Goal: Task Accomplishment & Management: Manage account settings

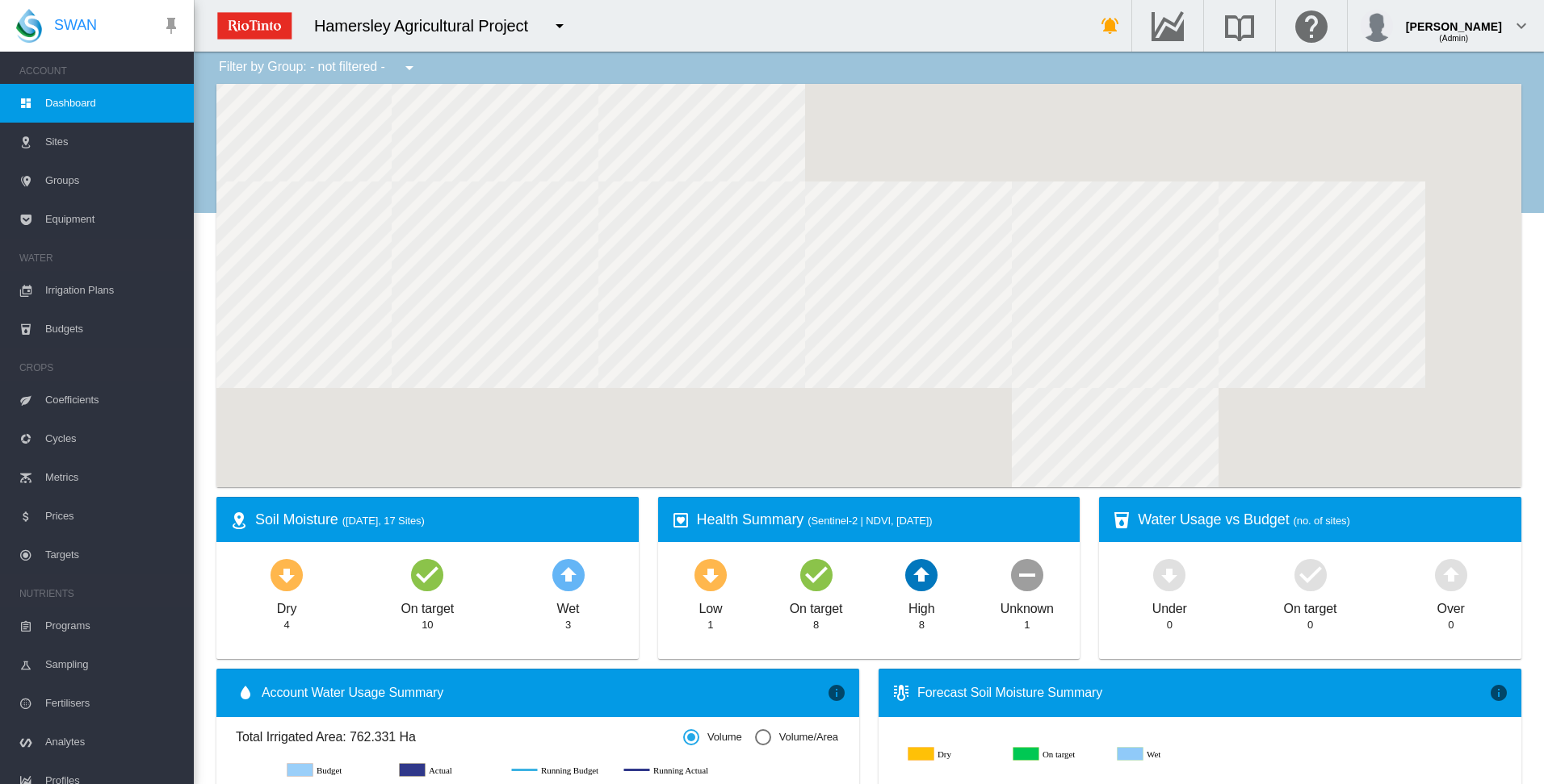
click at [81, 290] on span "Irrigation Plans" at bounding box center [113, 290] width 136 height 38
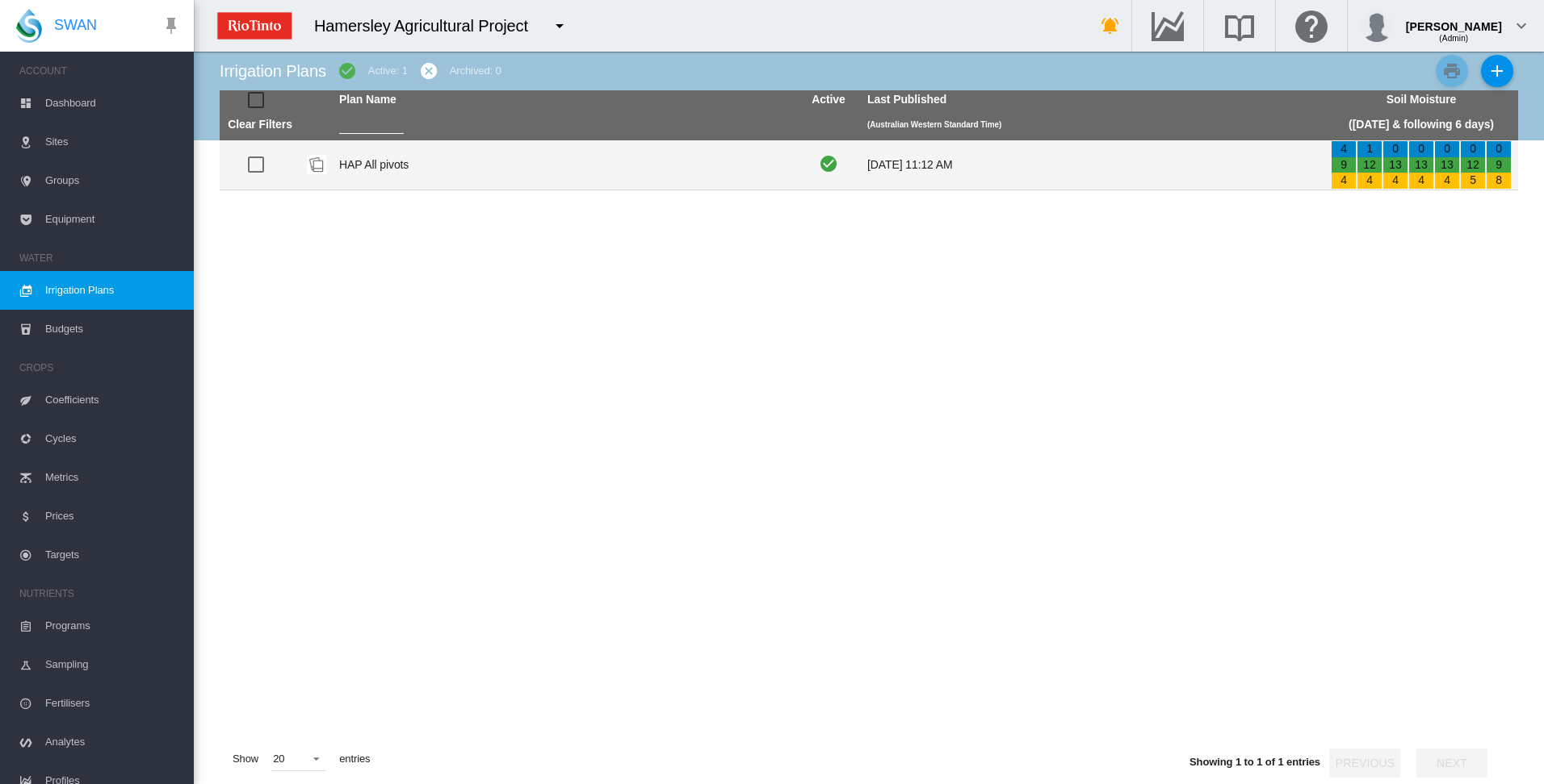
click at [365, 163] on td "HAP All pivots" at bounding box center [565, 165] width 463 height 49
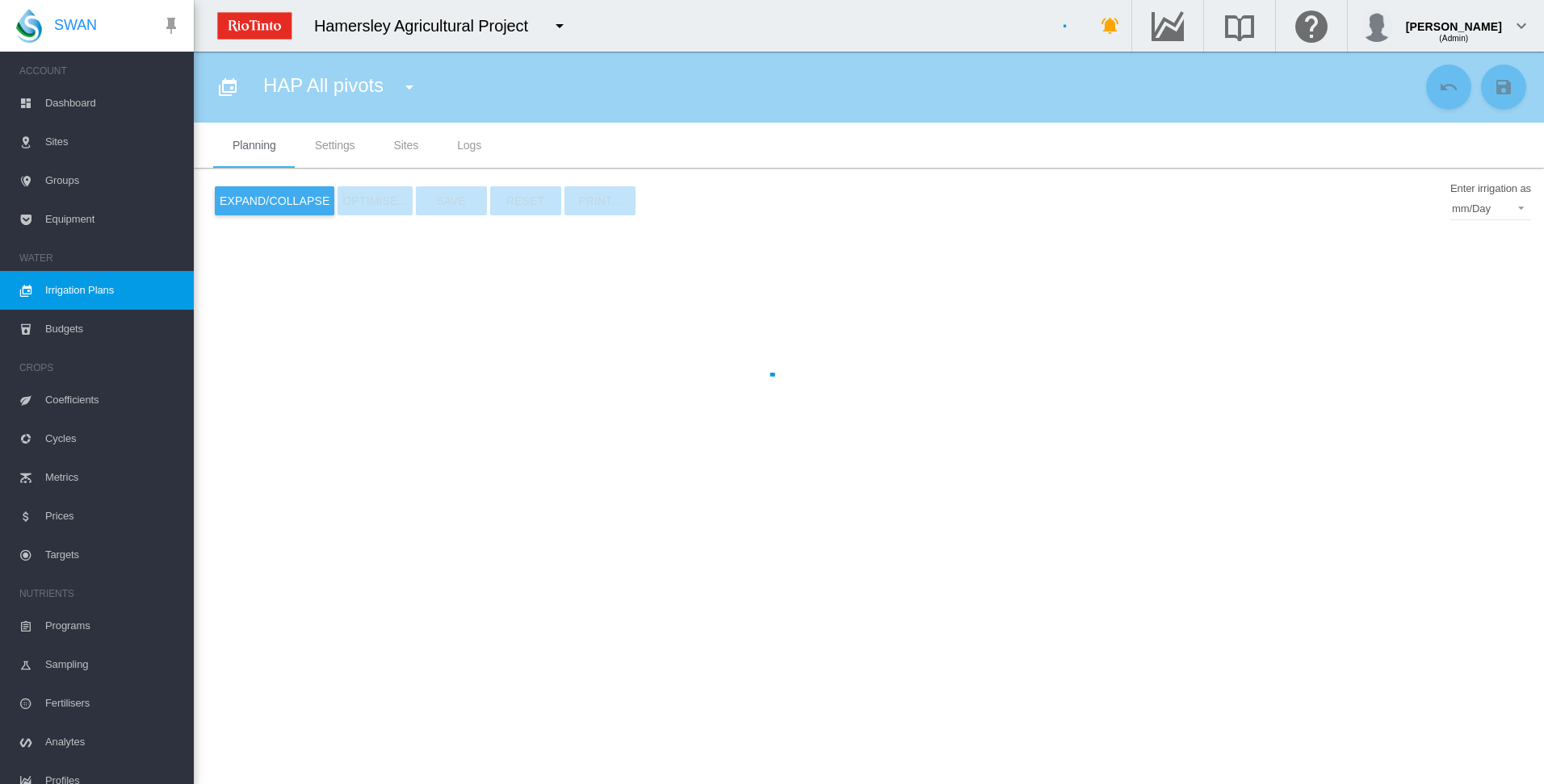
type input "**********"
type input "*"
type input "*****"
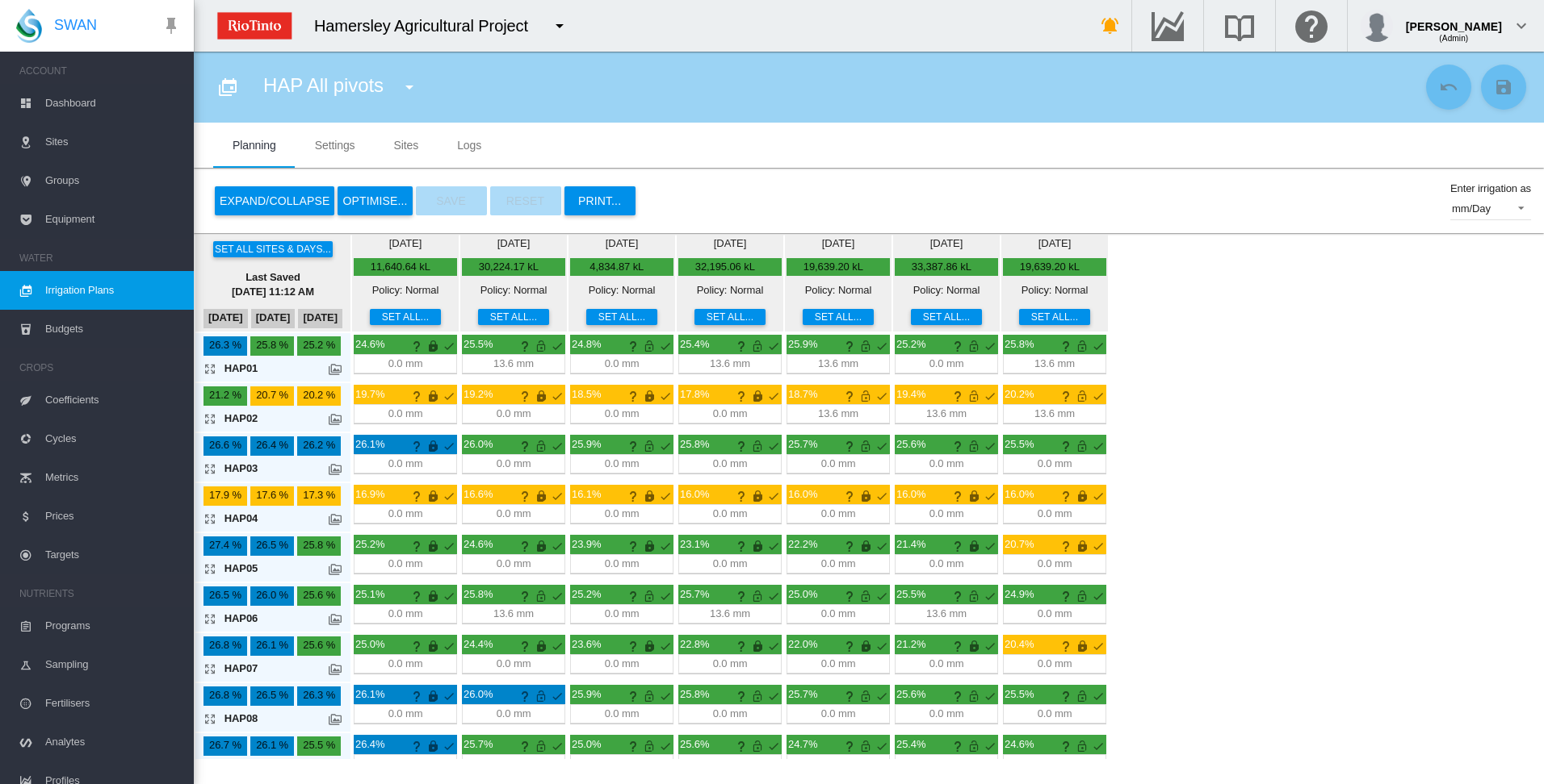
click at [367, 199] on button "OPTIMISE..." at bounding box center [373, 200] width 74 height 29
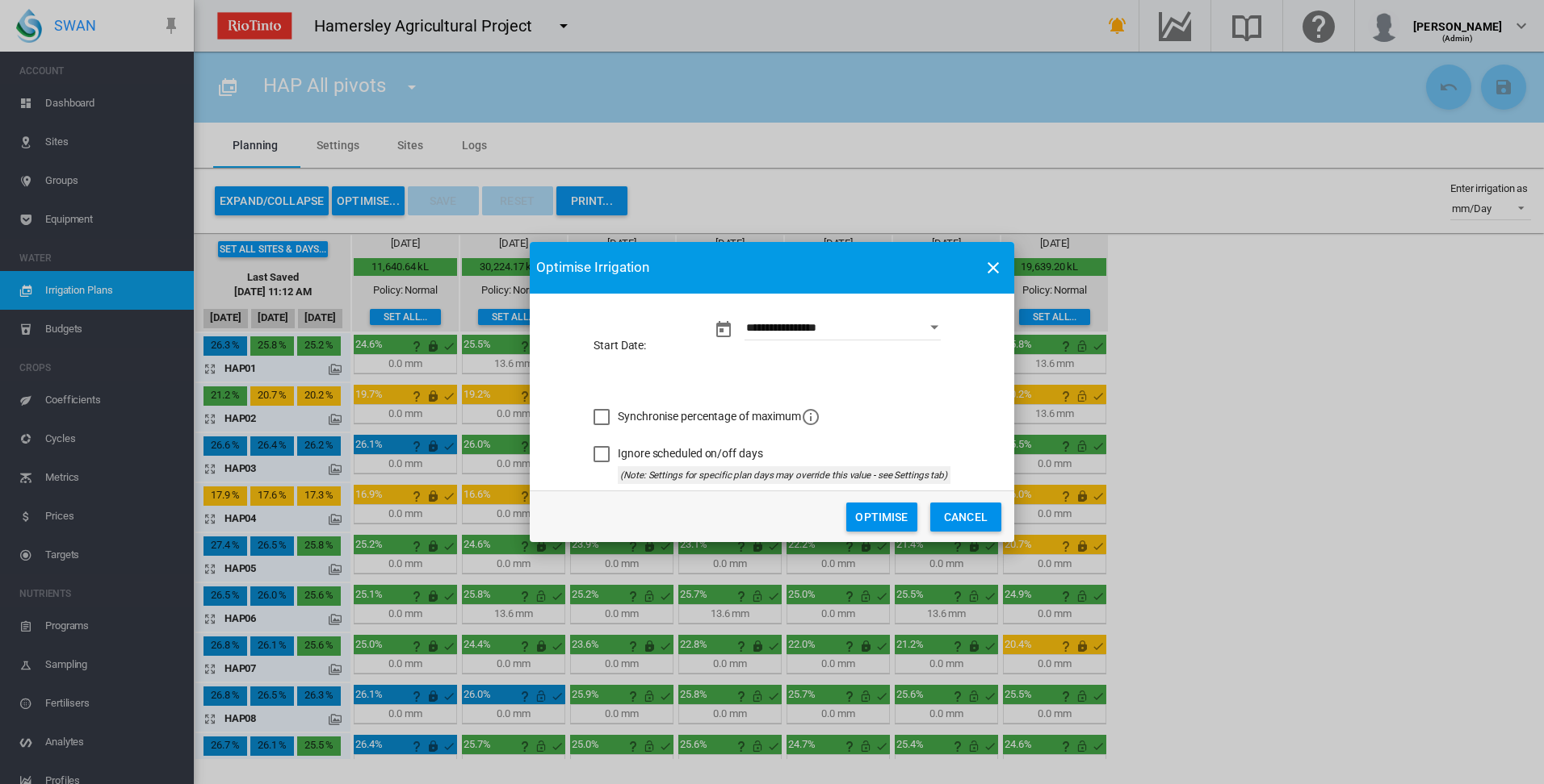
click at [880, 516] on button "Optimise" at bounding box center [882, 516] width 71 height 29
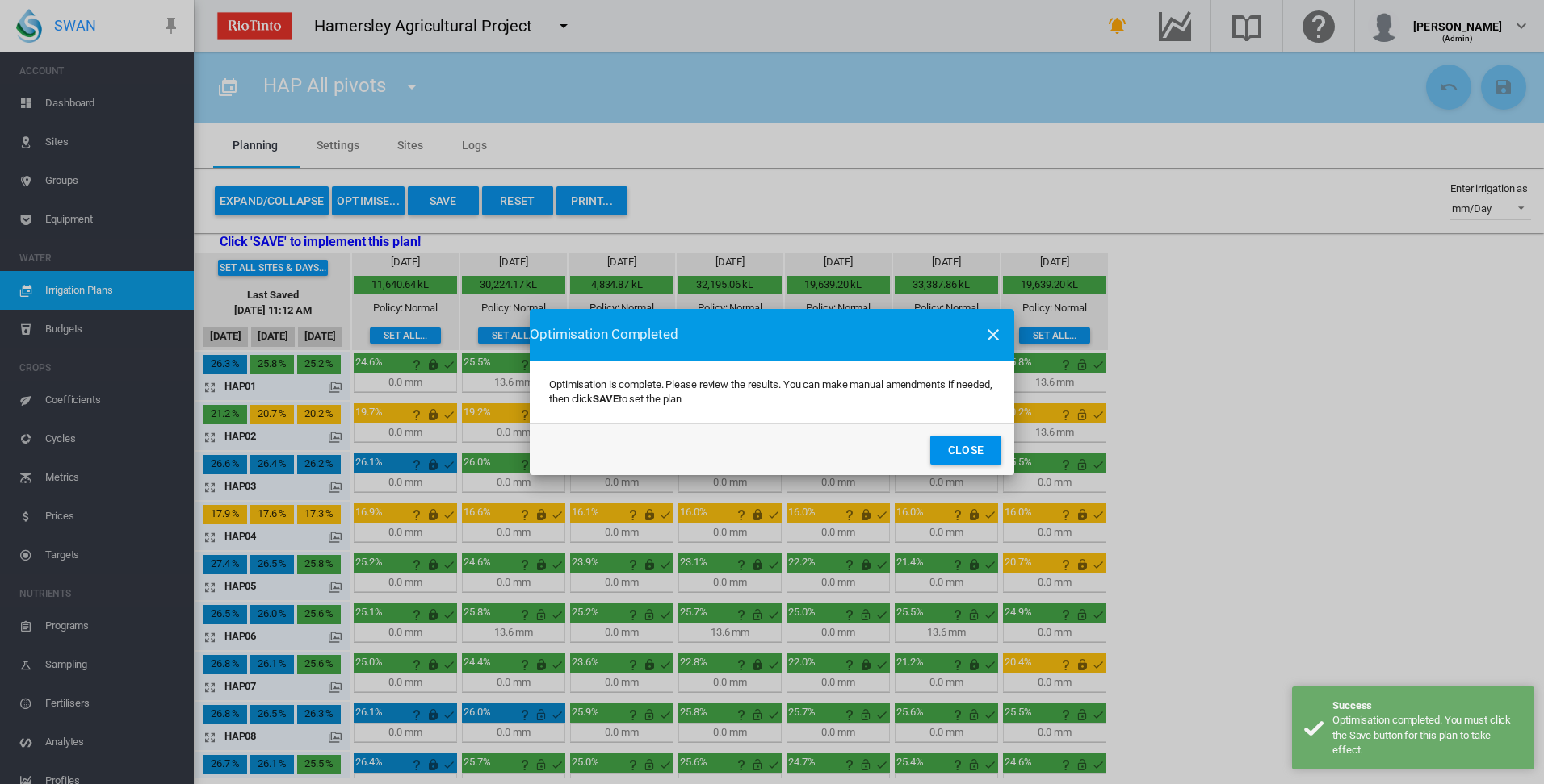
click at [953, 451] on button "Close" at bounding box center [966, 449] width 71 height 29
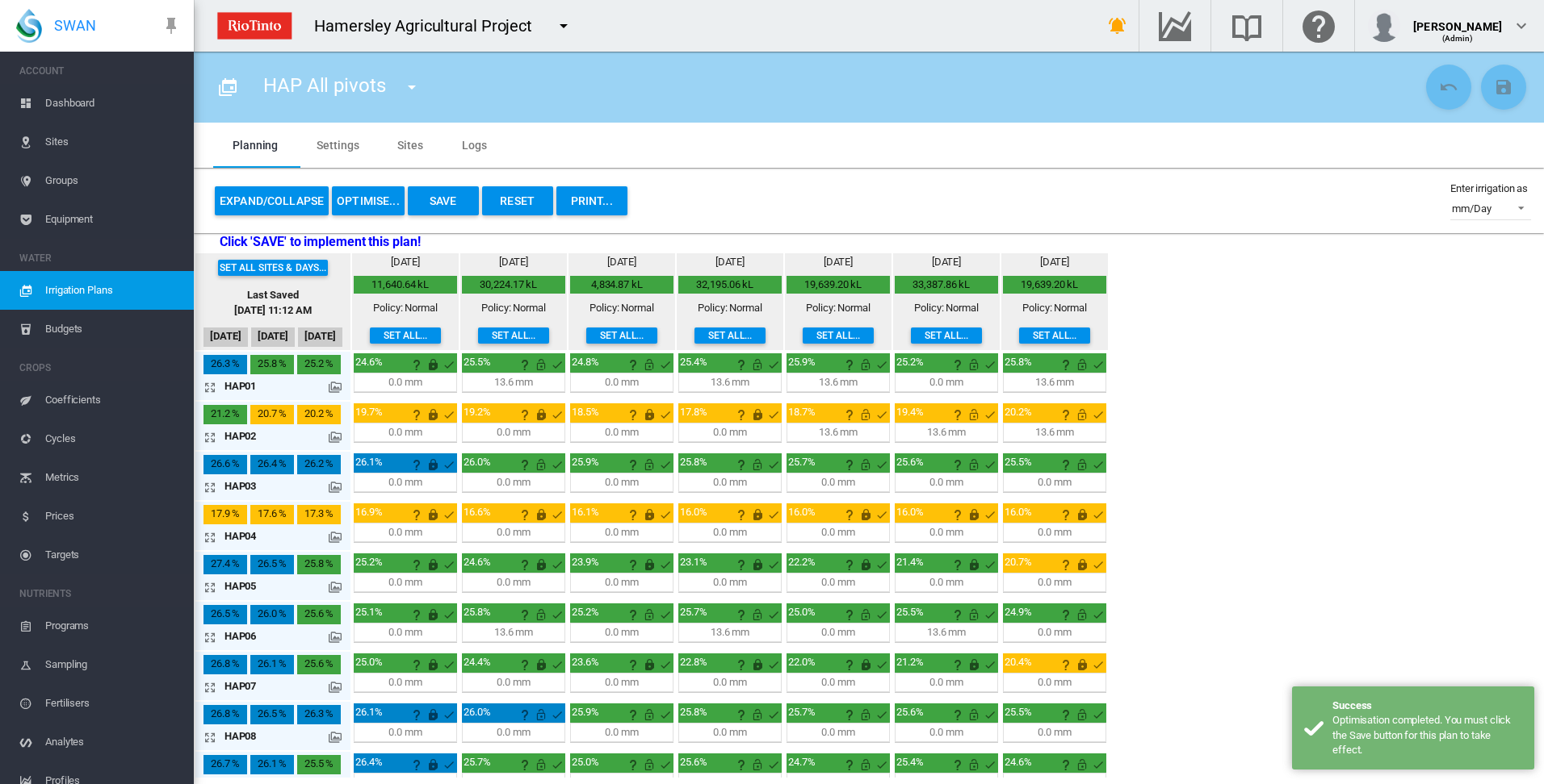
click at [451, 206] on button "Save" at bounding box center [443, 200] width 71 height 29
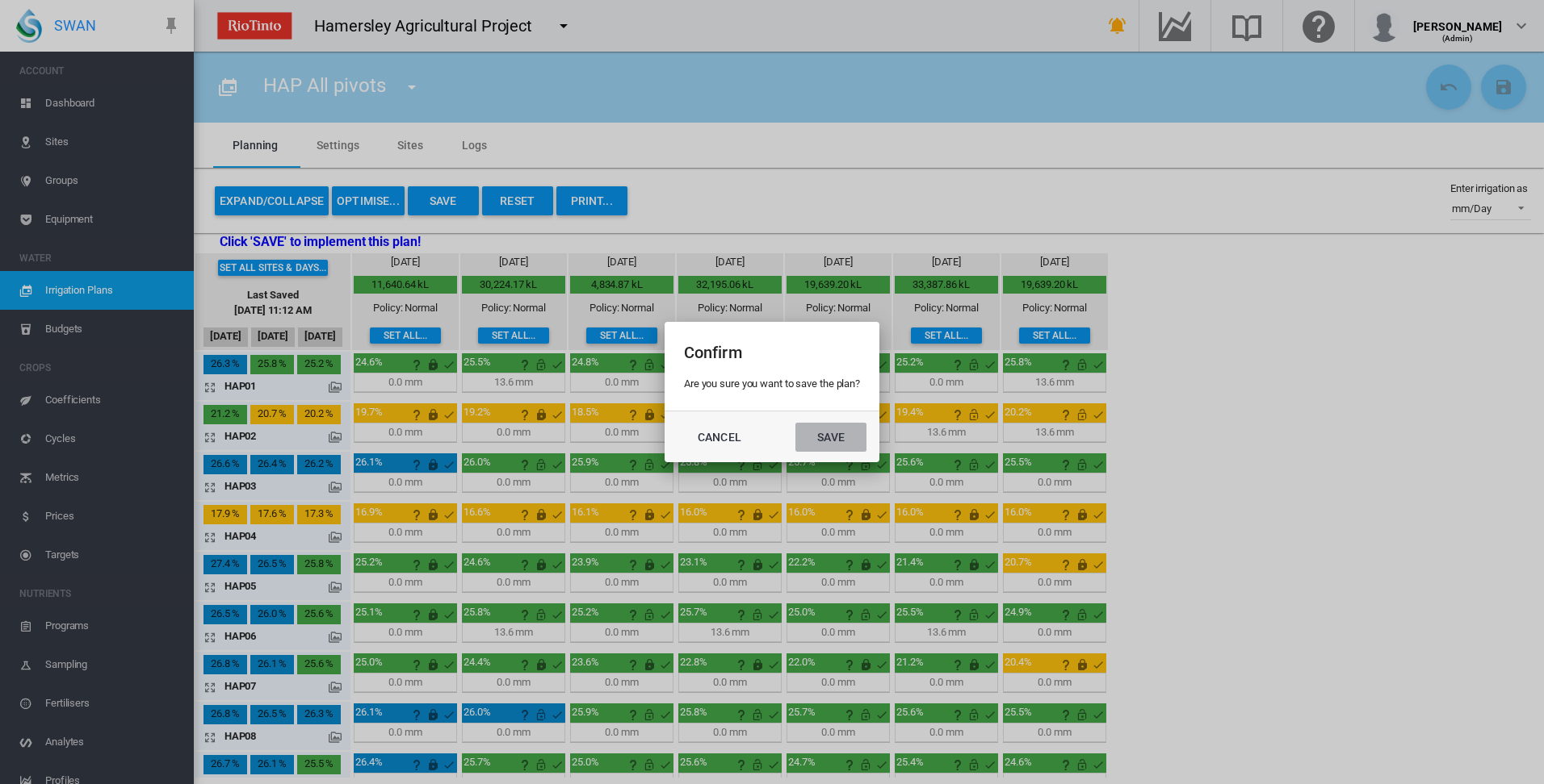
click at [842, 431] on button "Save" at bounding box center [831, 436] width 71 height 29
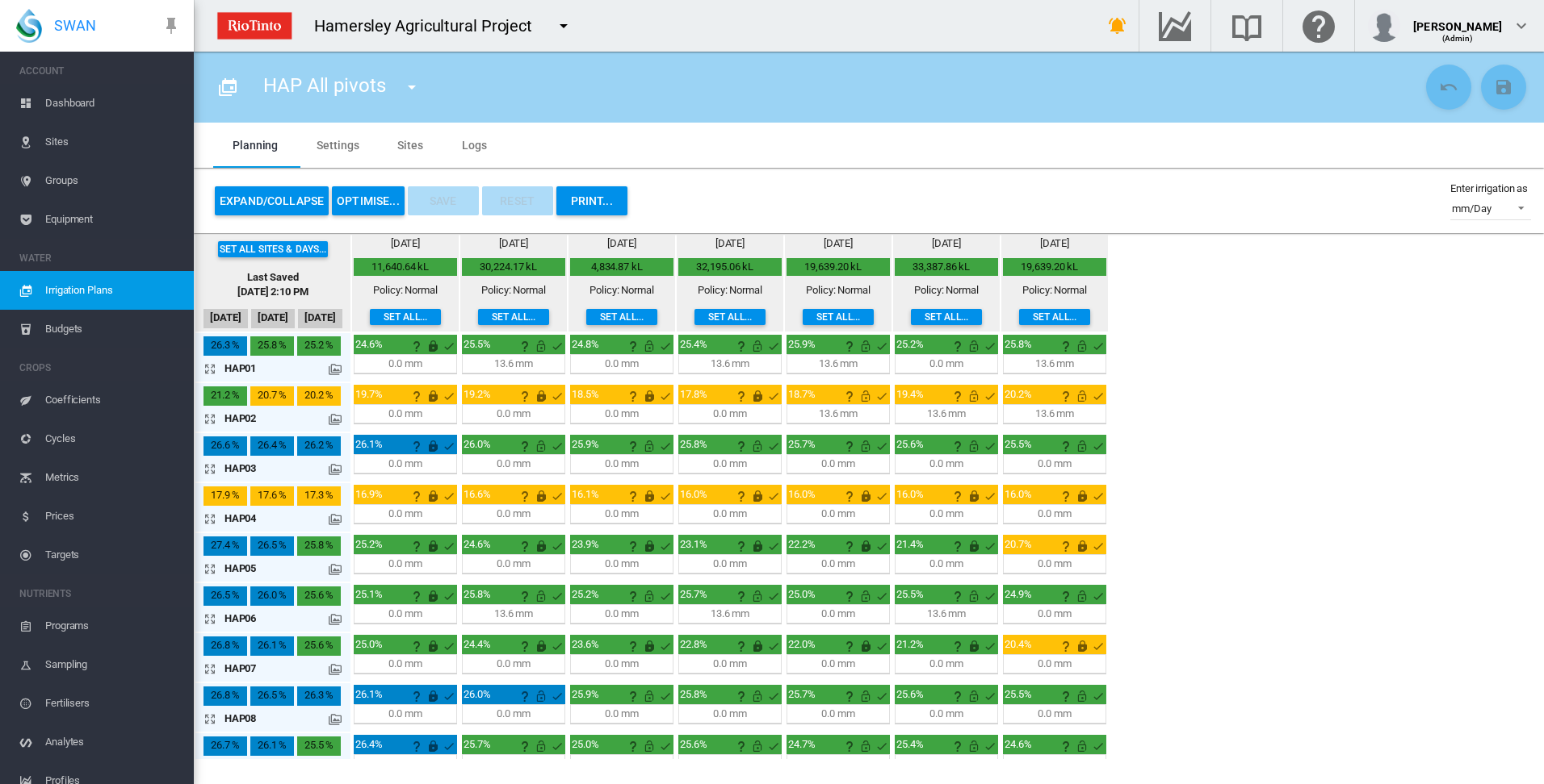
click at [209, 420] on md-icon "icon-arrow-expand" at bounding box center [213, 419] width 20 height 20
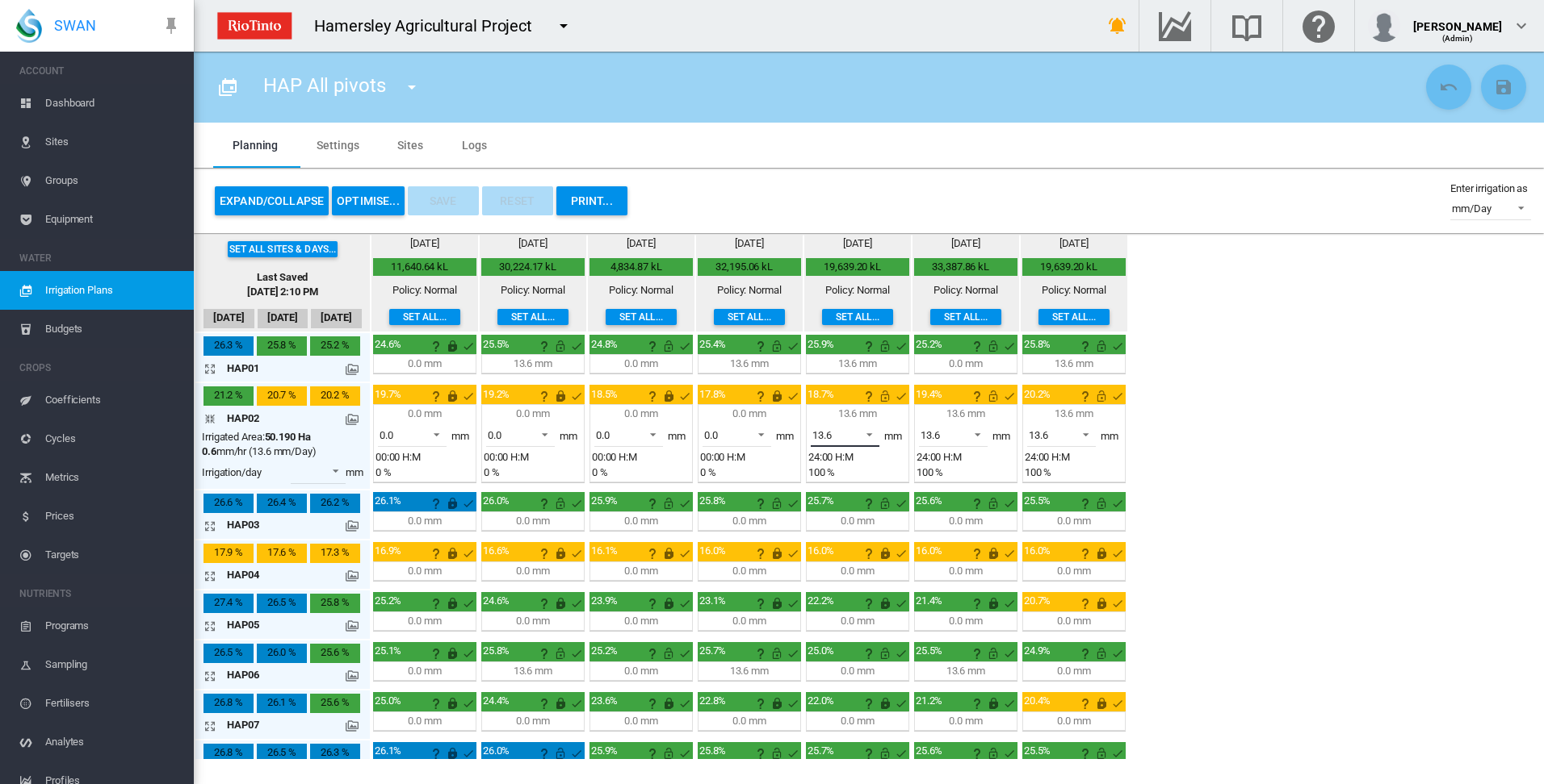
click at [870, 433] on span at bounding box center [865, 433] width 20 height 15
click at [860, 401] on md-option "0.0" at bounding box center [853, 396] width 109 height 38
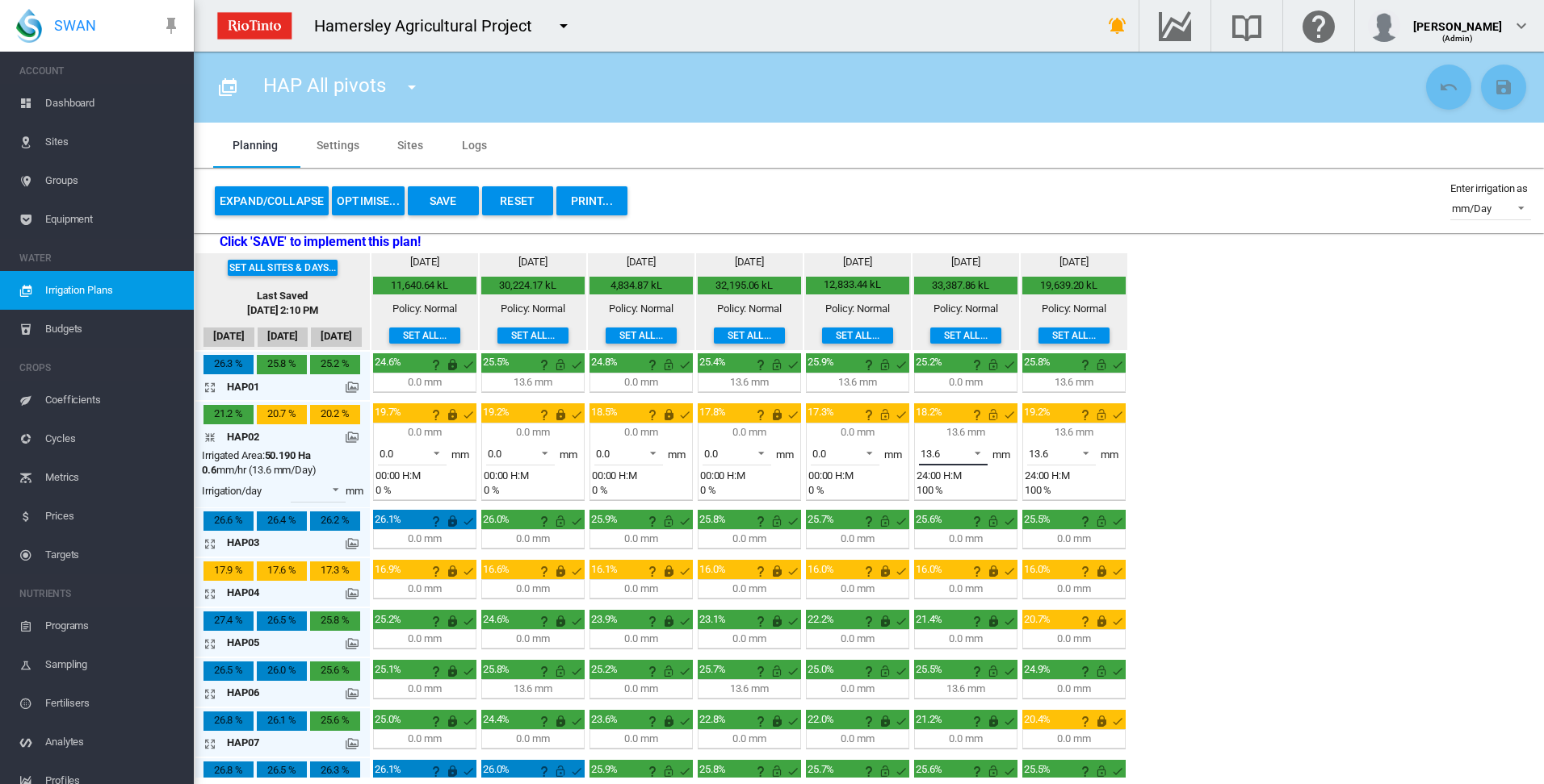
click at [978, 448] on span at bounding box center [973, 451] width 20 height 15
click at [973, 418] on md-option "0.0" at bounding box center [962, 414] width 109 height 38
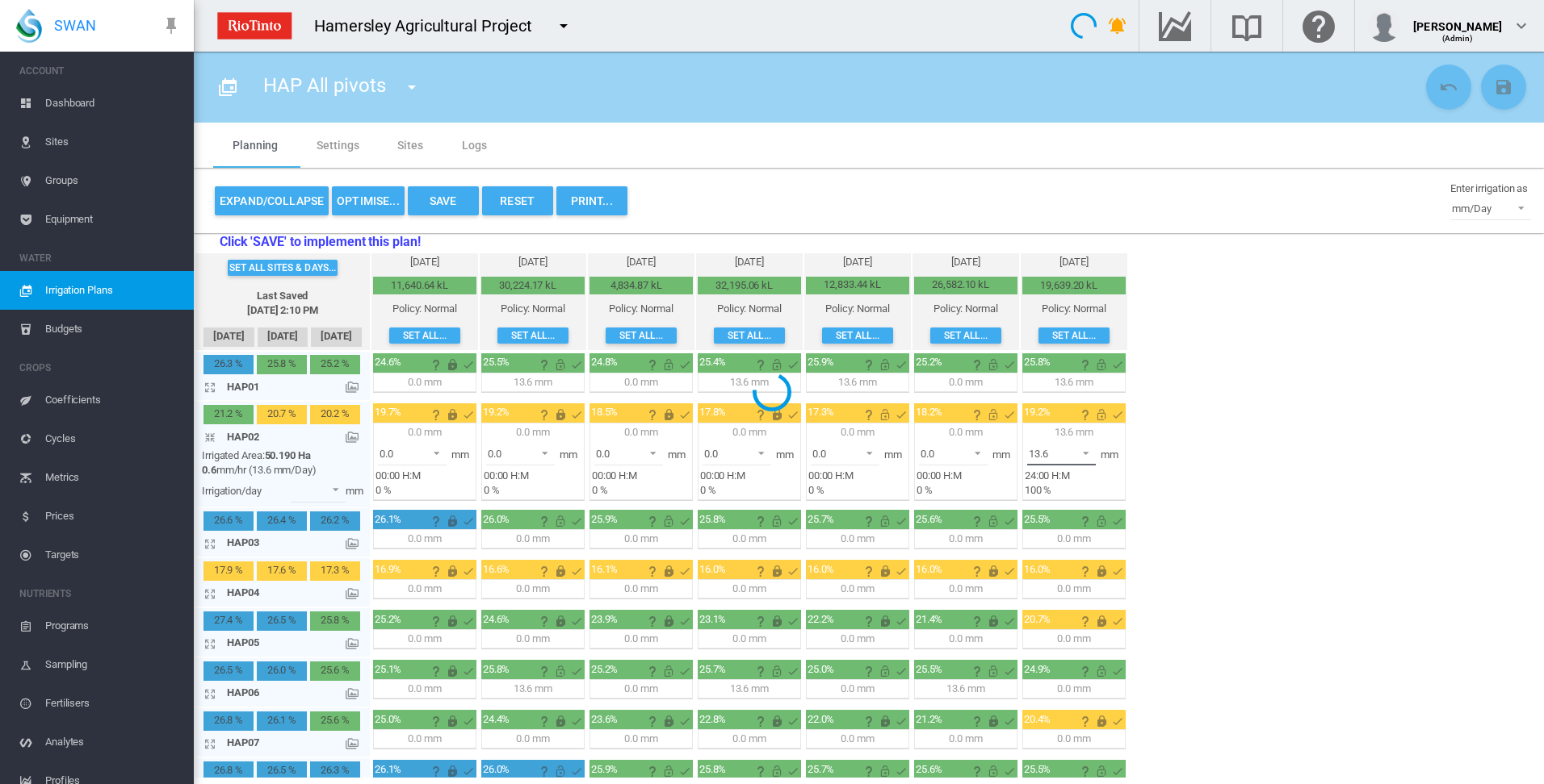
click at [1085, 451] on span at bounding box center [1081, 451] width 20 height 15
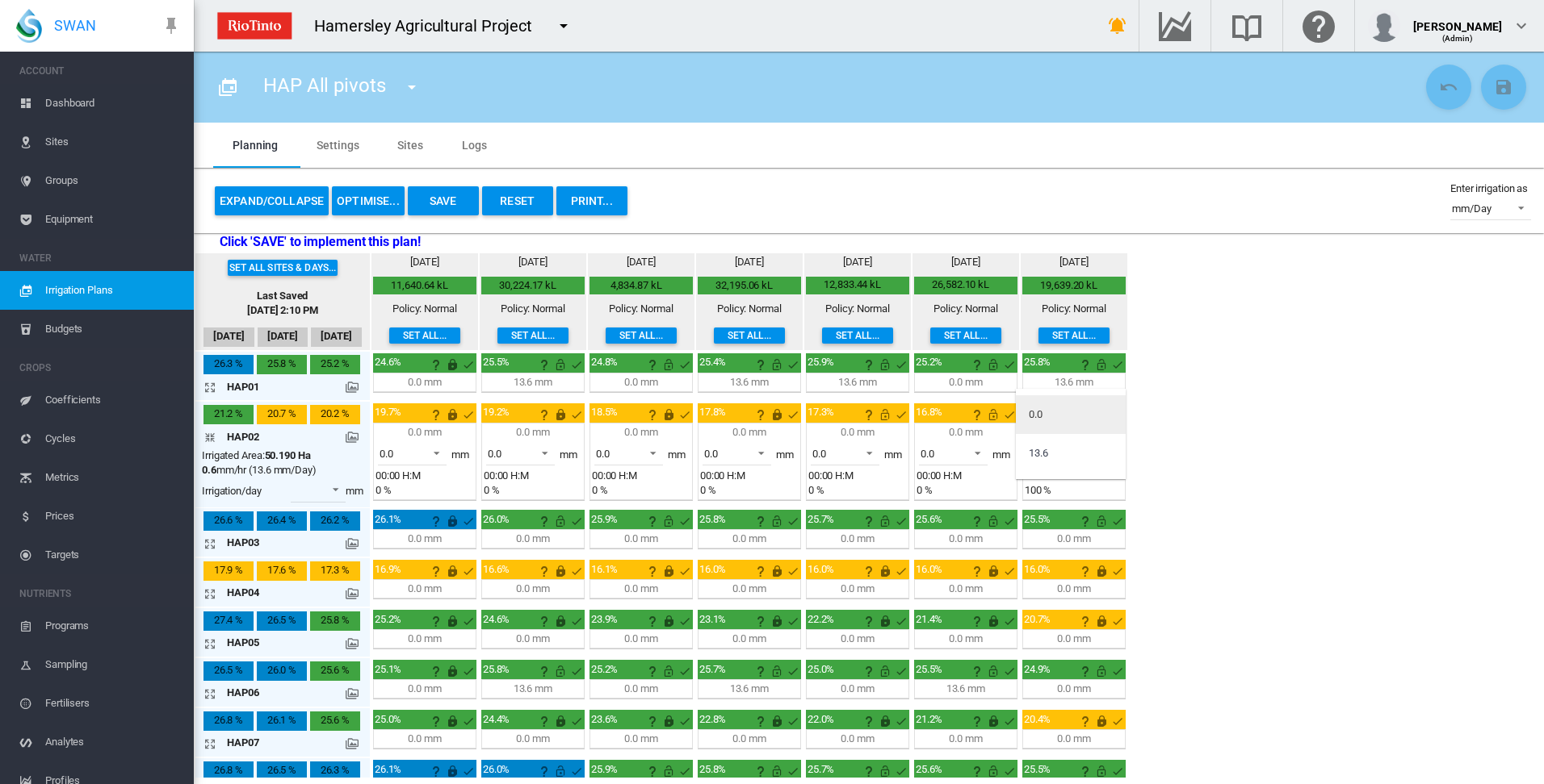
click at [1068, 425] on md-option "0.0" at bounding box center [1070, 414] width 109 height 38
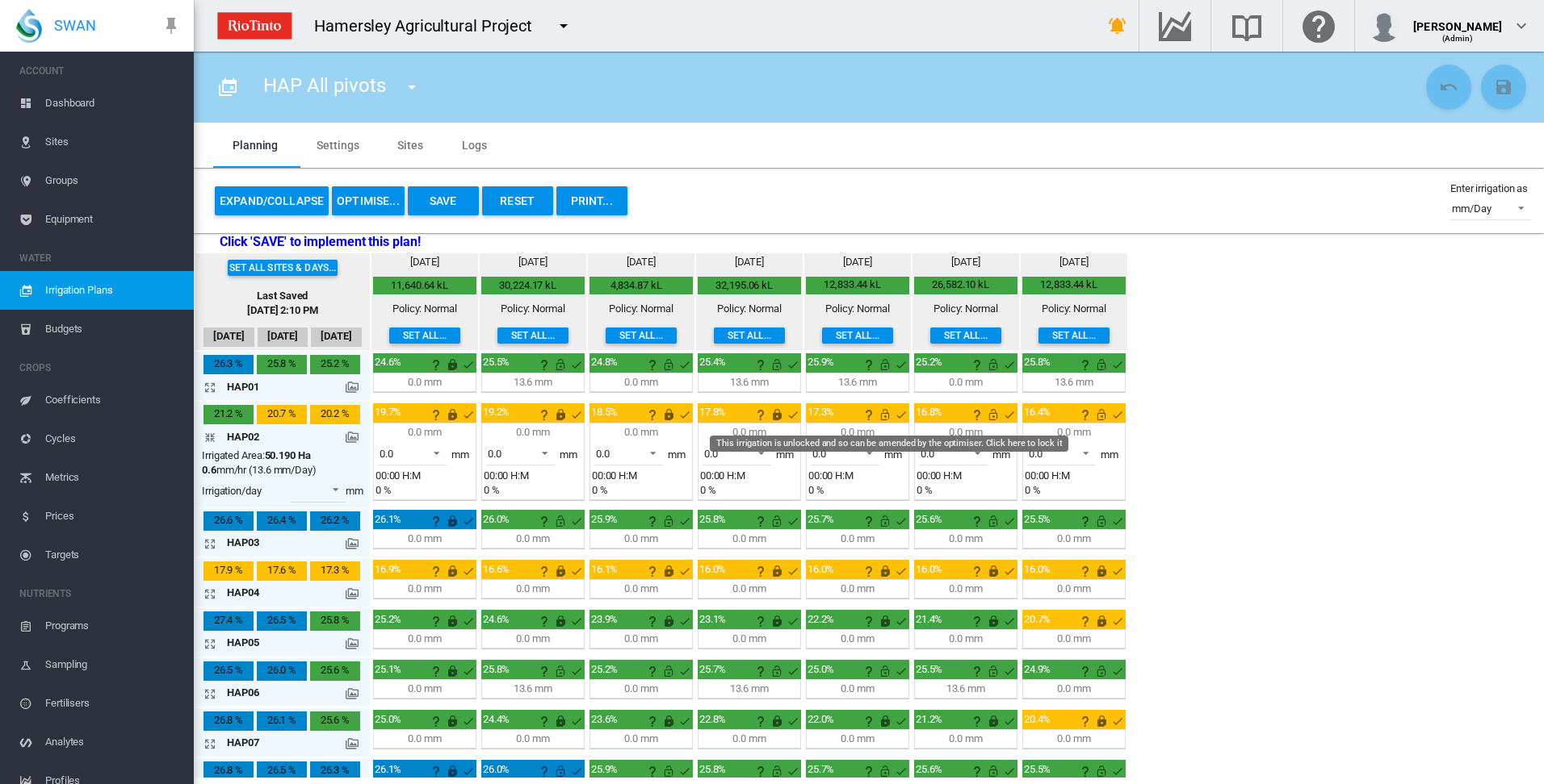
click at [884, 420] on md-icon "This irrigation is unlocked and so can be amended by the optimiser. Click here …" at bounding box center [885, 415] width 20 height 20
drag, startPoint x: 989, startPoint y: 421, endPoint x: 1069, endPoint y: 435, distance: 81.2
click at [991, 421] on md-icon "This irrigation is unlocked and so can be amended by the optimiser. Click here …" at bounding box center [993, 415] width 20 height 20
click at [1100, 418] on md-icon "This irrigation is unlocked and so can be amended by the optimiser. Click here …" at bounding box center [1102, 415] width 20 height 20
click at [208, 437] on md-icon "icon-arrow-collapse" at bounding box center [213, 437] width 20 height 20
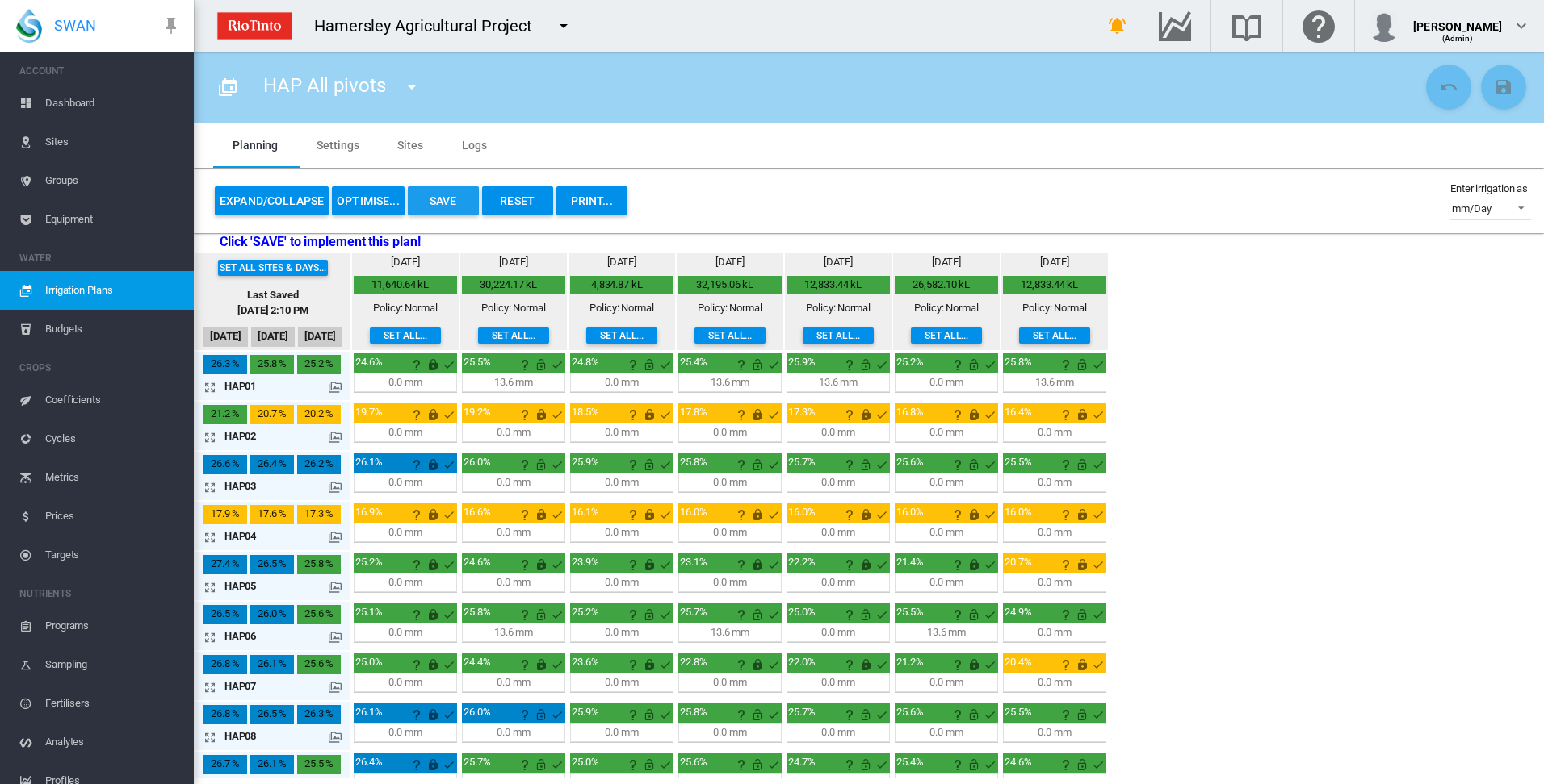
click at [451, 201] on button "Save" at bounding box center [443, 200] width 71 height 29
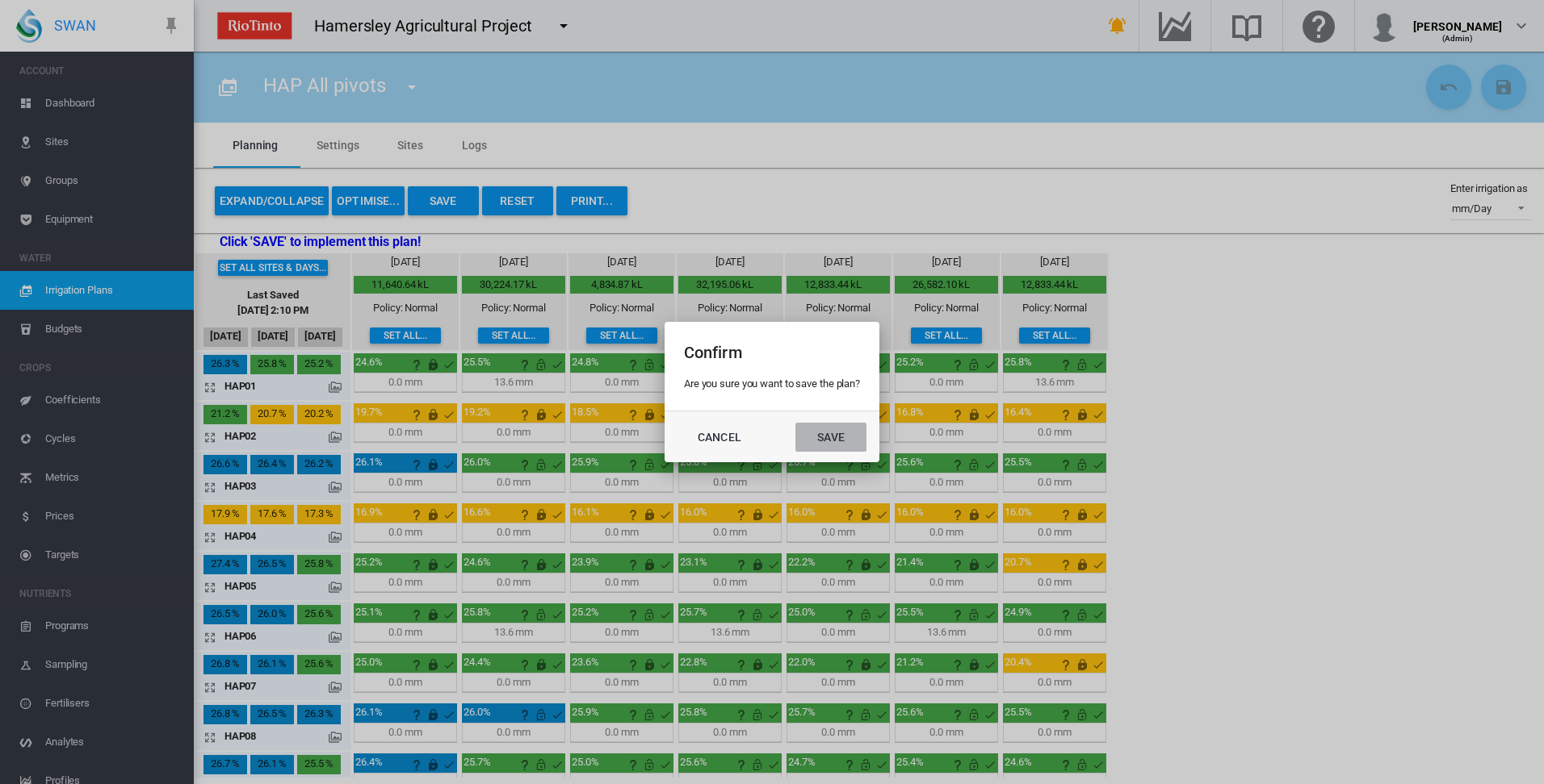
click at [843, 441] on button "Save" at bounding box center [831, 436] width 71 height 29
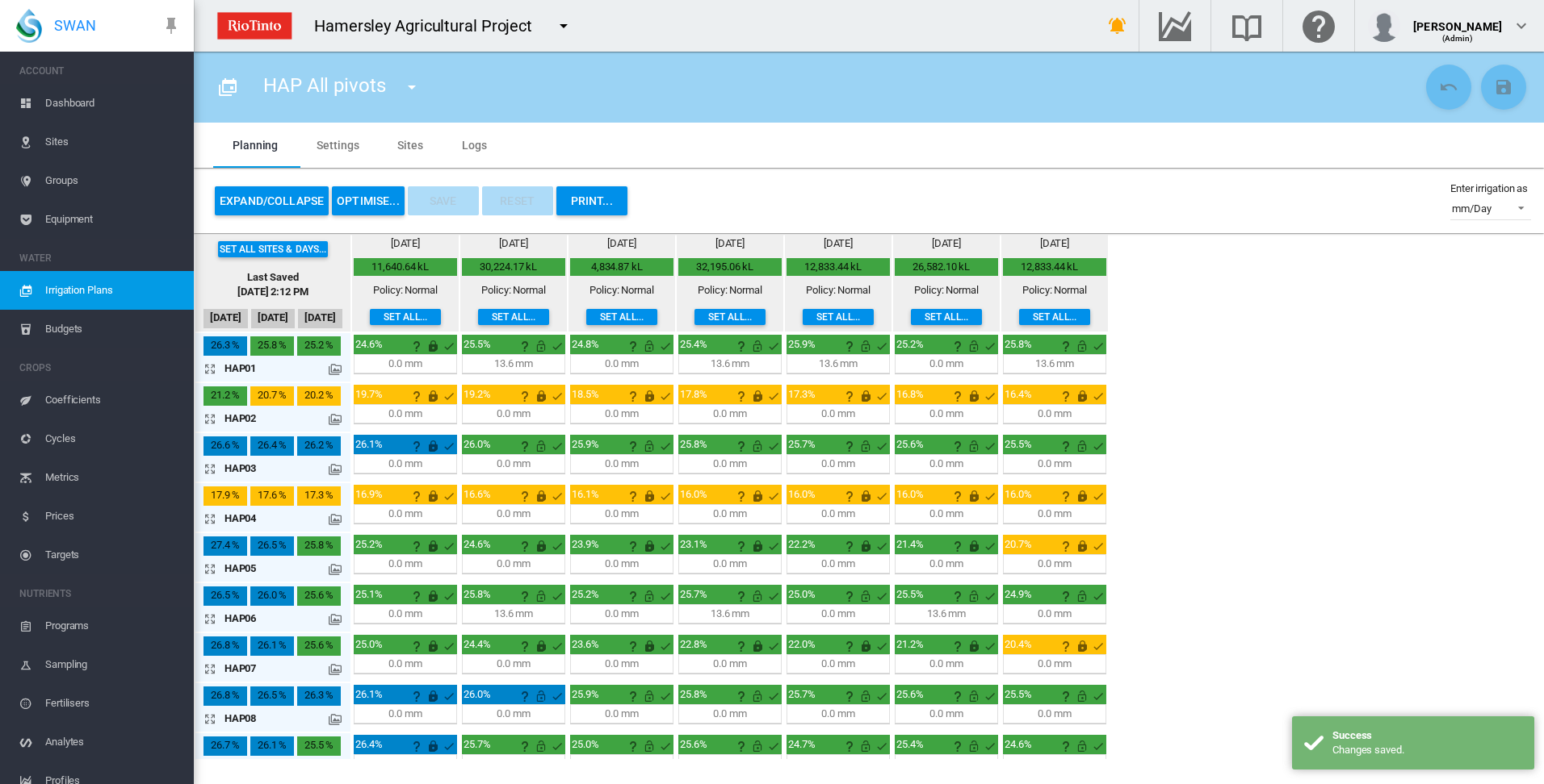
click at [372, 199] on button "OPTIMISE..." at bounding box center [369, 200] width 73 height 29
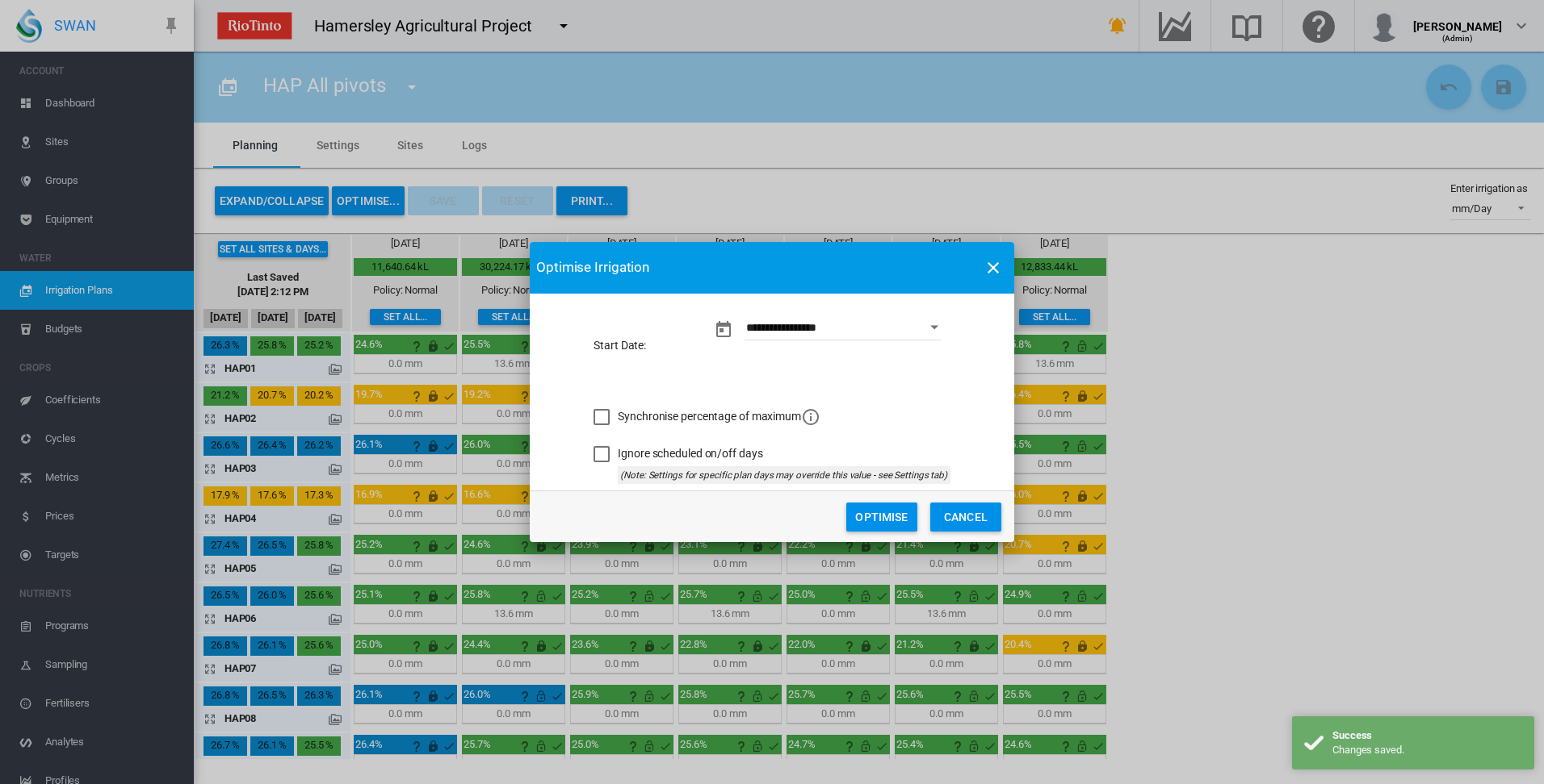
click at [885, 517] on button "Optimise" at bounding box center [882, 516] width 71 height 29
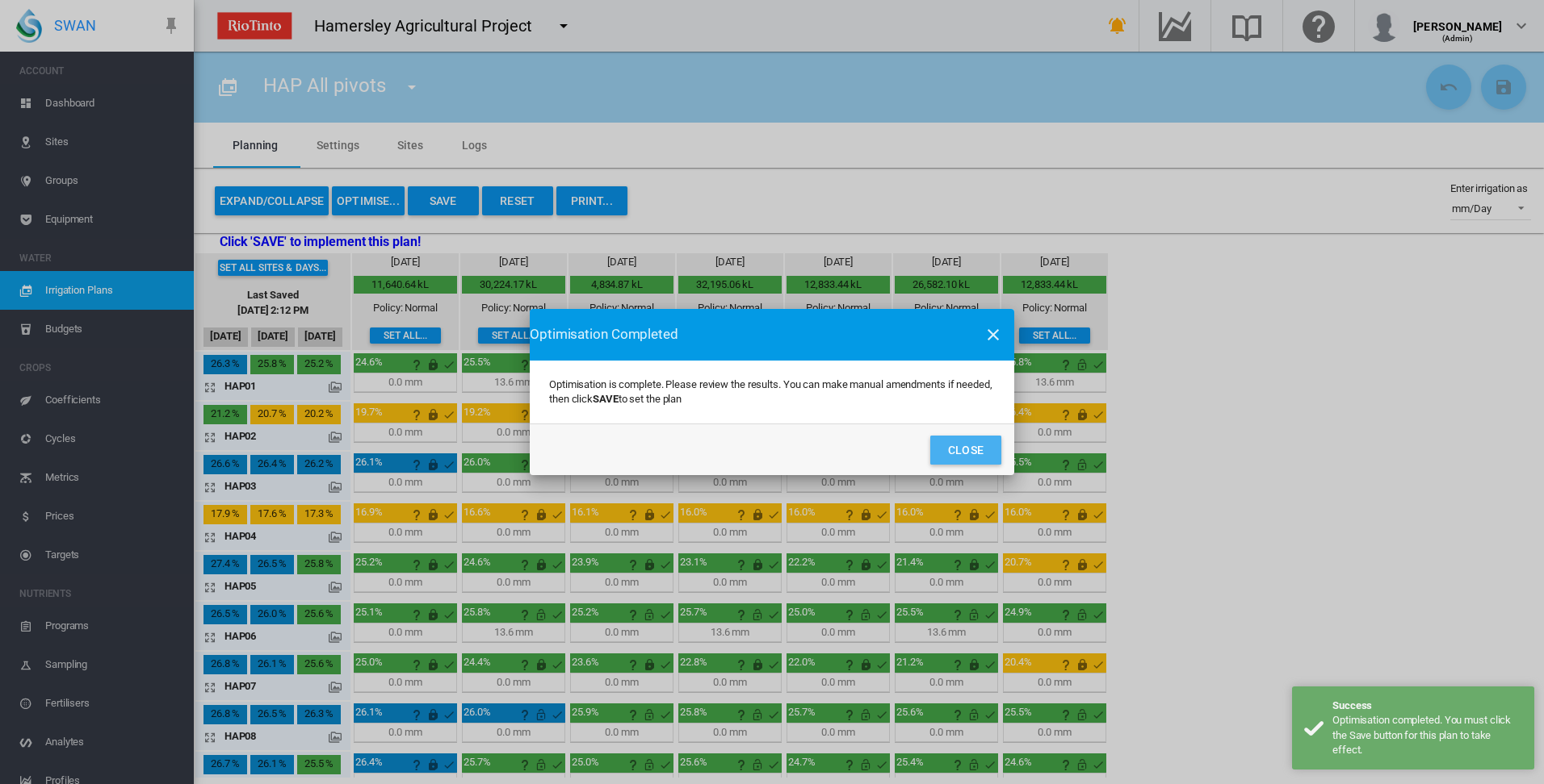
click at [958, 453] on button "Close" at bounding box center [966, 449] width 71 height 29
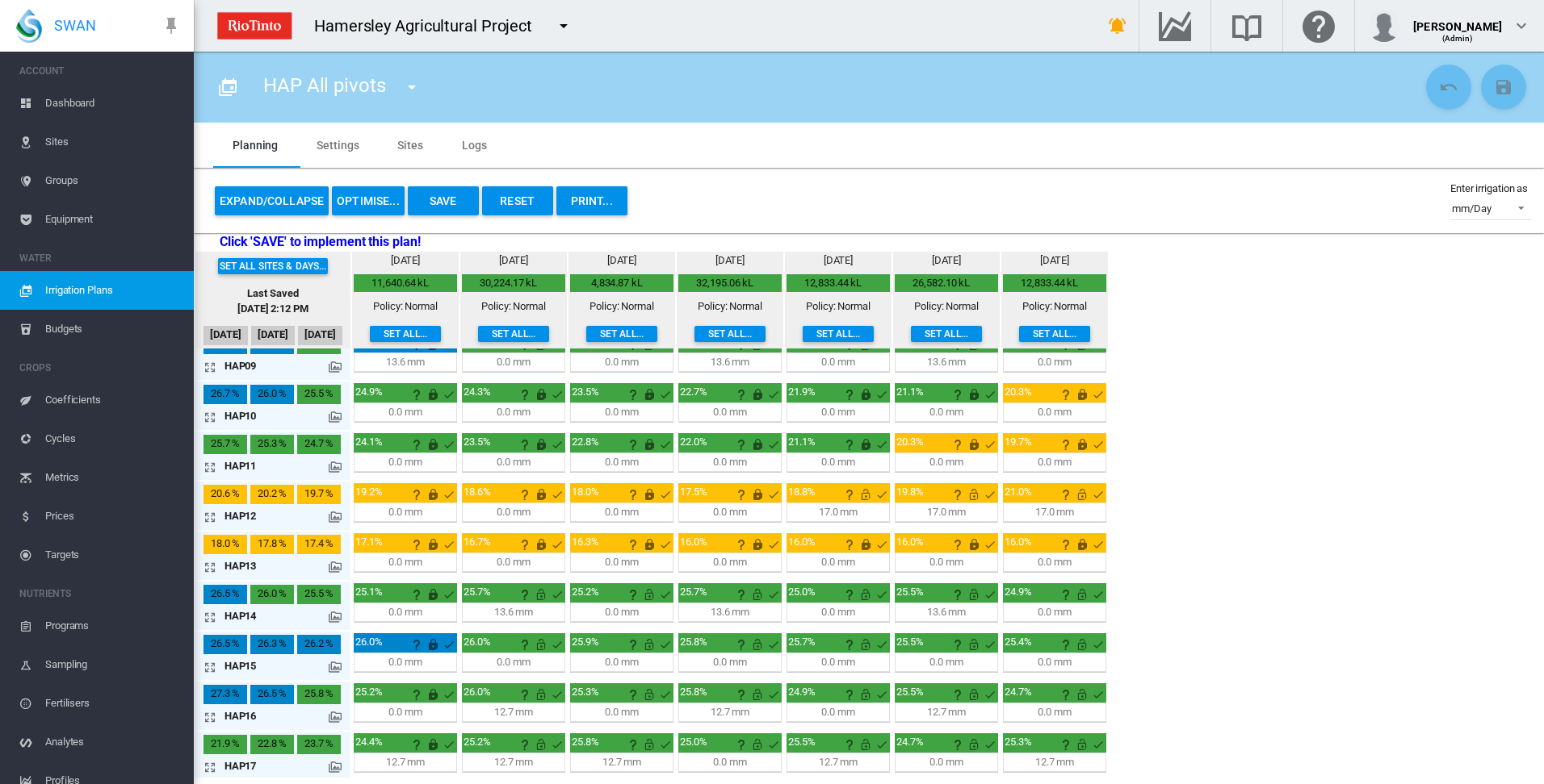
scroll to position [425, 0]
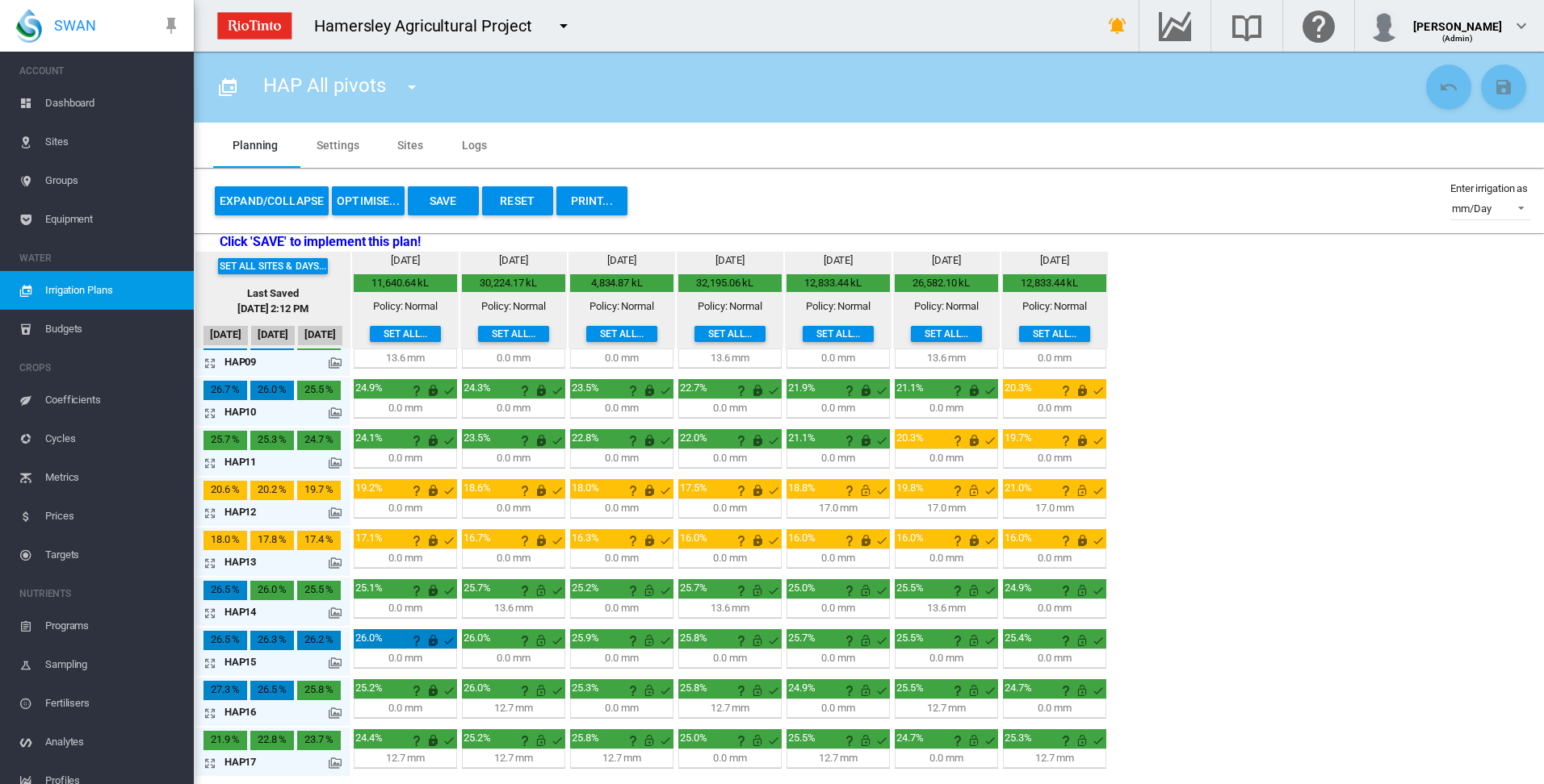
click at [214, 713] on md-icon "icon-arrow-expand" at bounding box center [213, 713] width 20 height 20
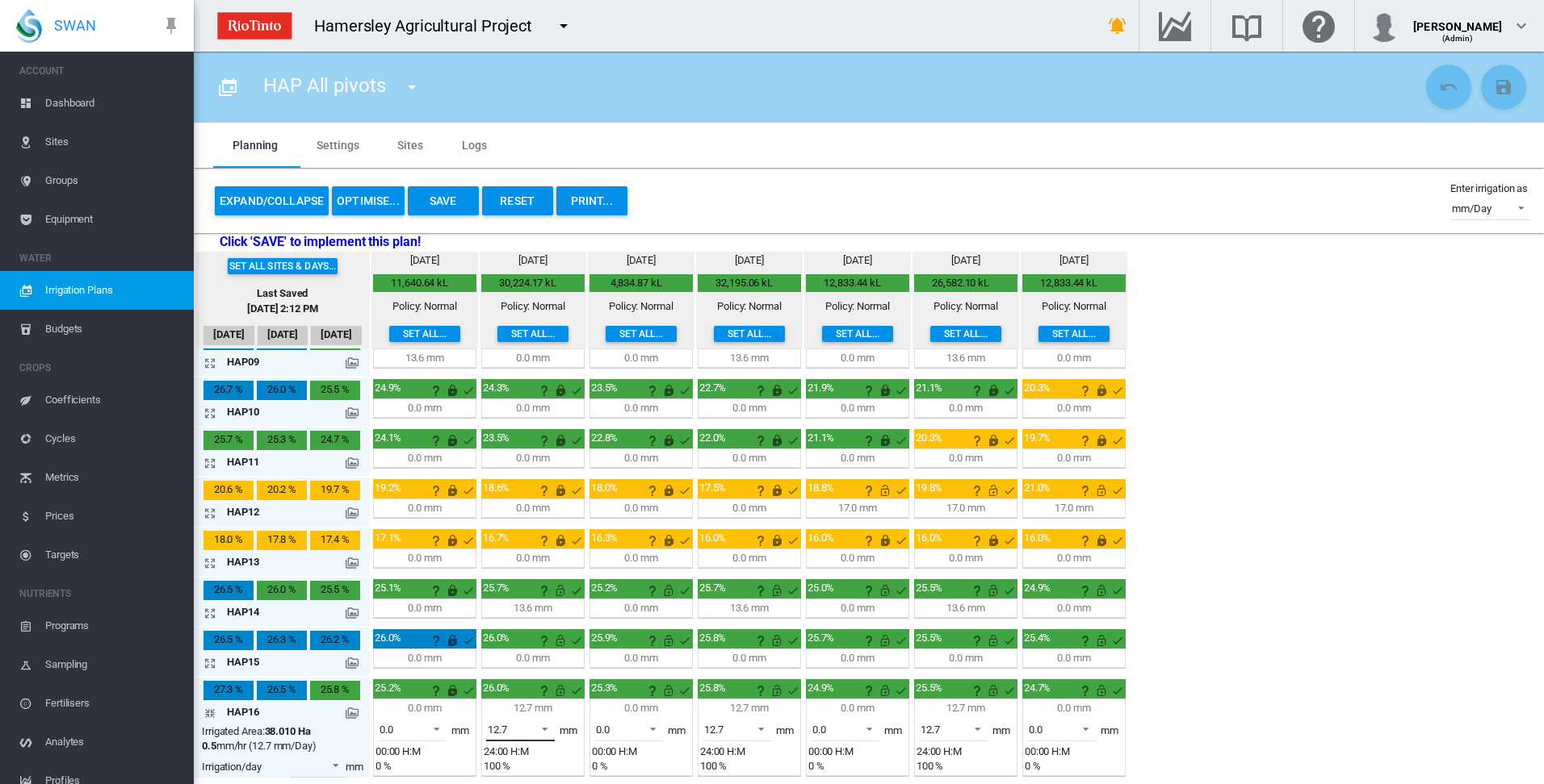
click at [544, 726] on span at bounding box center [540, 728] width 20 height 15
click at [538, 691] on md-option "0.0" at bounding box center [529, 690] width 109 height 38
click at [560, 690] on md-icon "This irrigation is unlocked and so can be amended by the optimiser. Click here …" at bounding box center [561, 690] width 20 height 20
click at [210, 712] on md-icon "icon-arrow-collapse" at bounding box center [213, 713] width 20 height 20
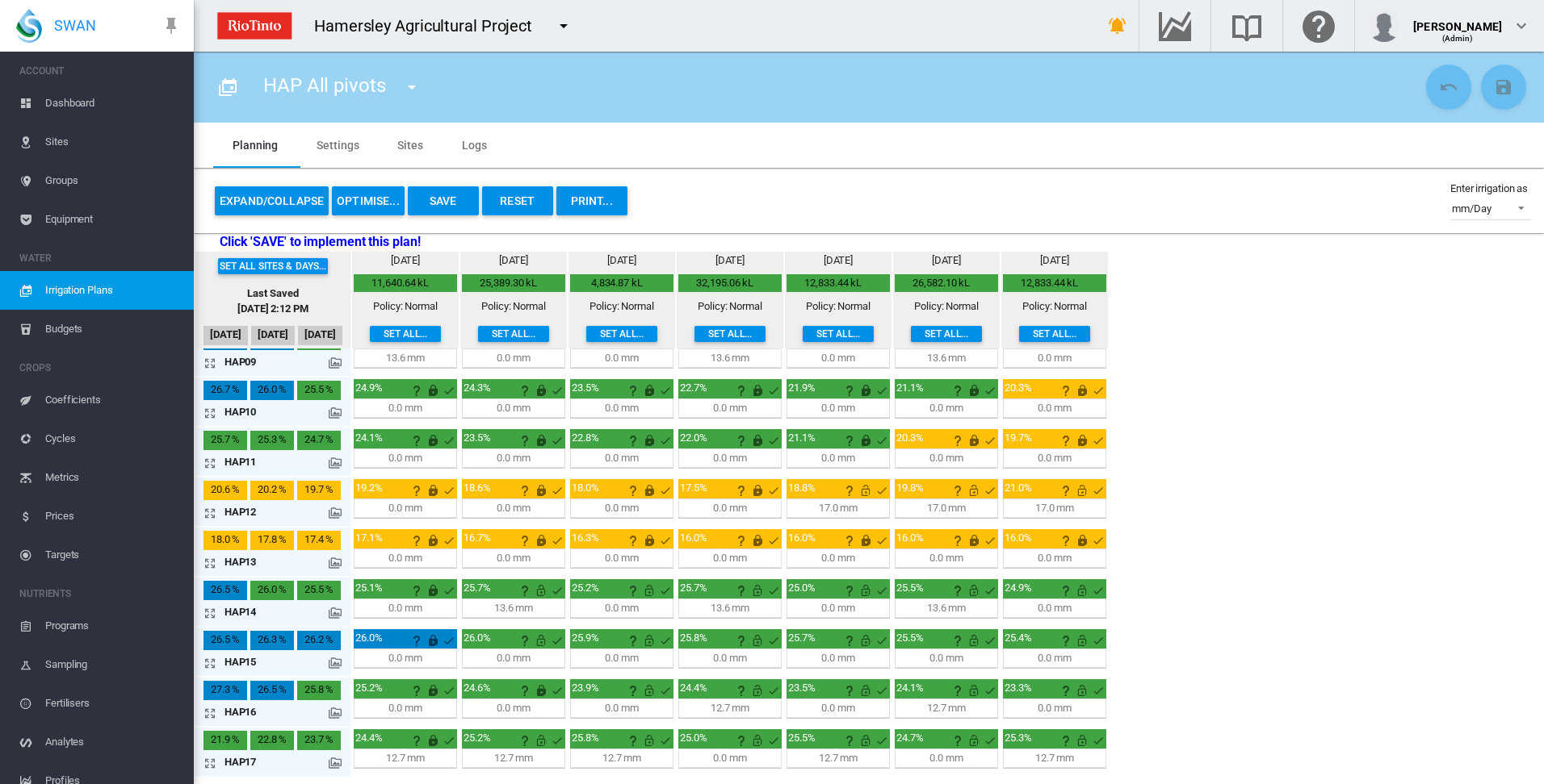
click at [379, 201] on button "OPTIMISE..." at bounding box center [369, 200] width 73 height 29
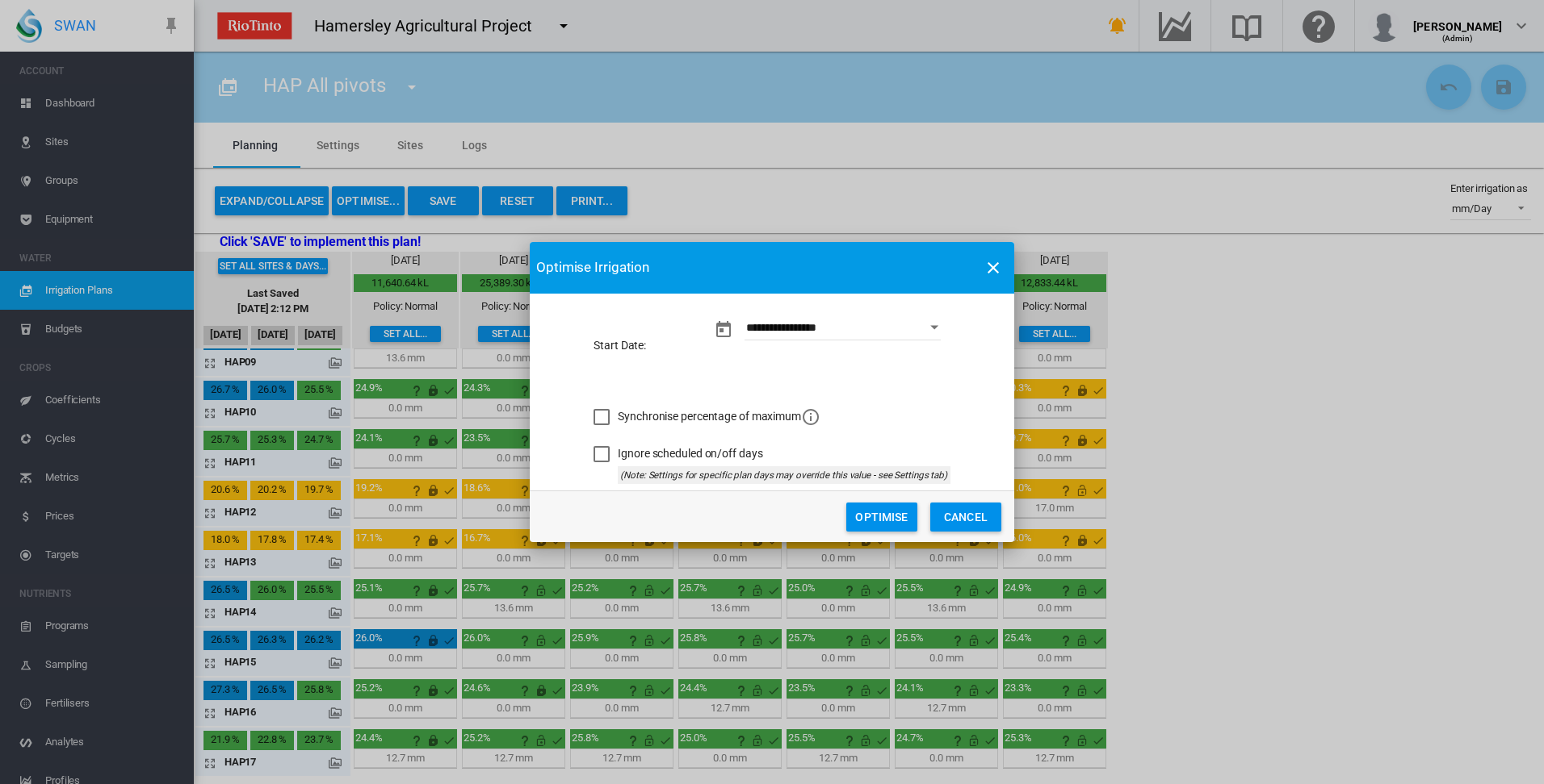
click at [882, 517] on button "Optimise" at bounding box center [882, 516] width 71 height 29
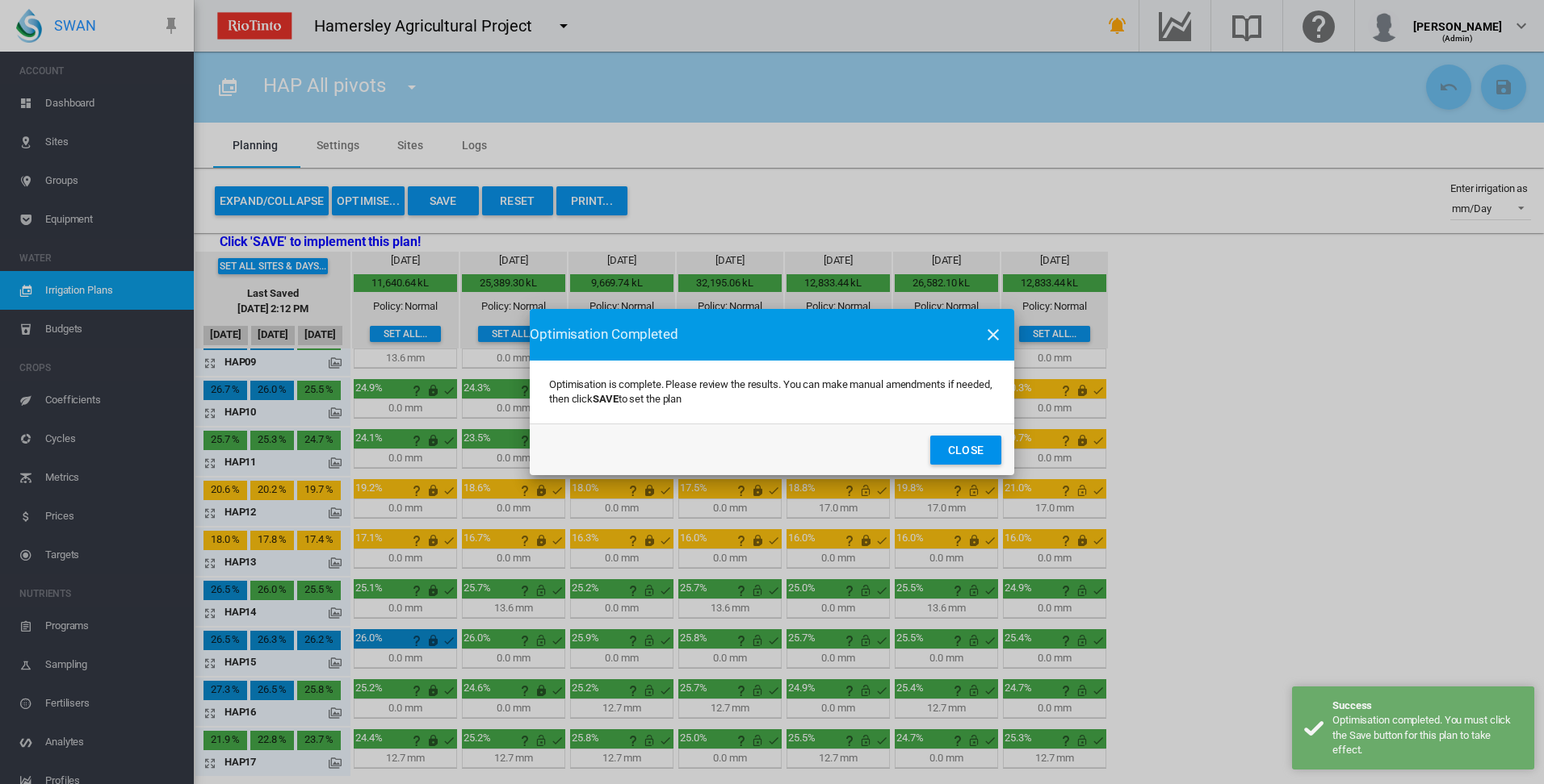
click at [968, 452] on button "Close" at bounding box center [966, 449] width 71 height 29
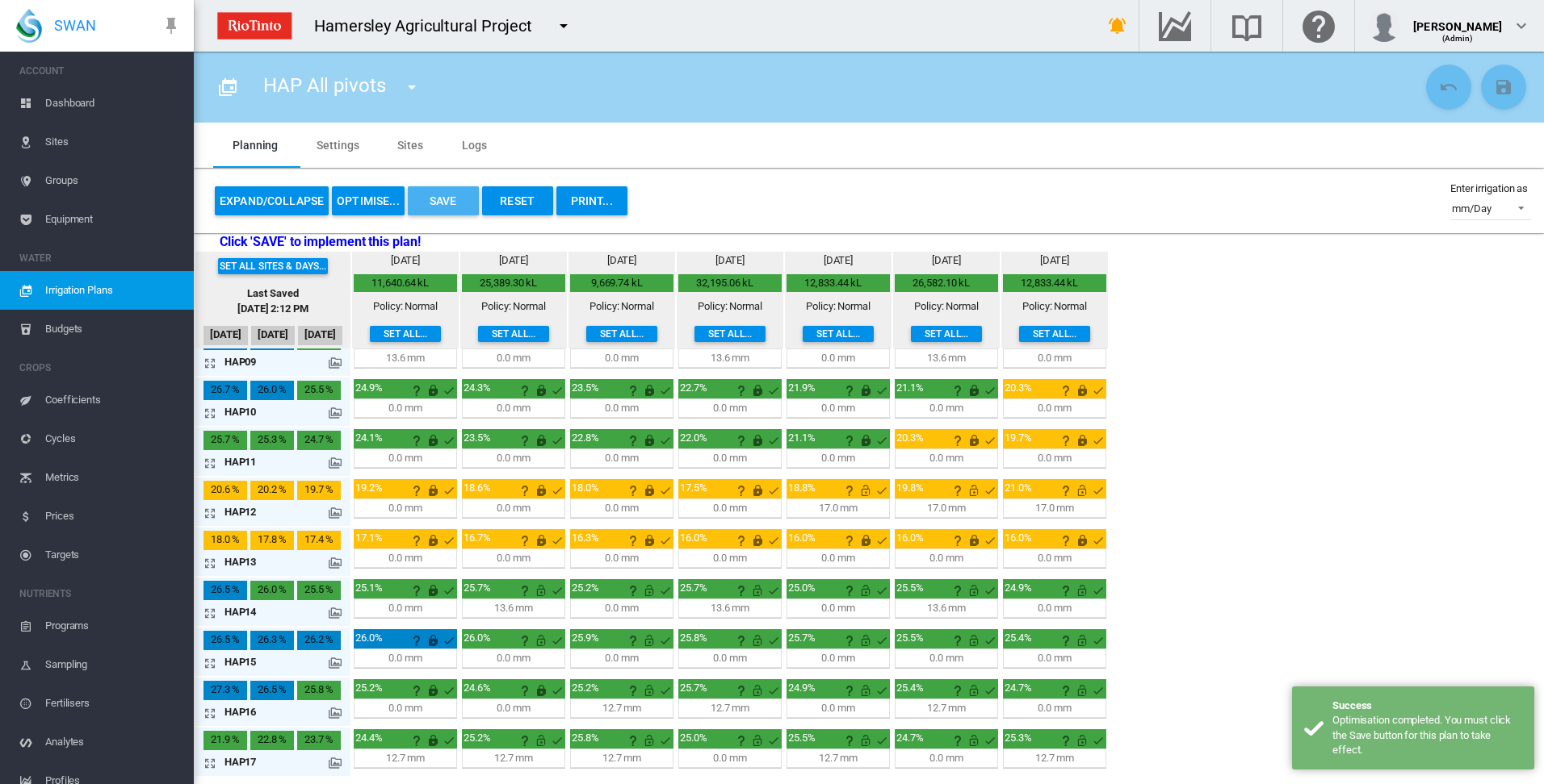
click at [440, 208] on button "Save" at bounding box center [443, 200] width 71 height 29
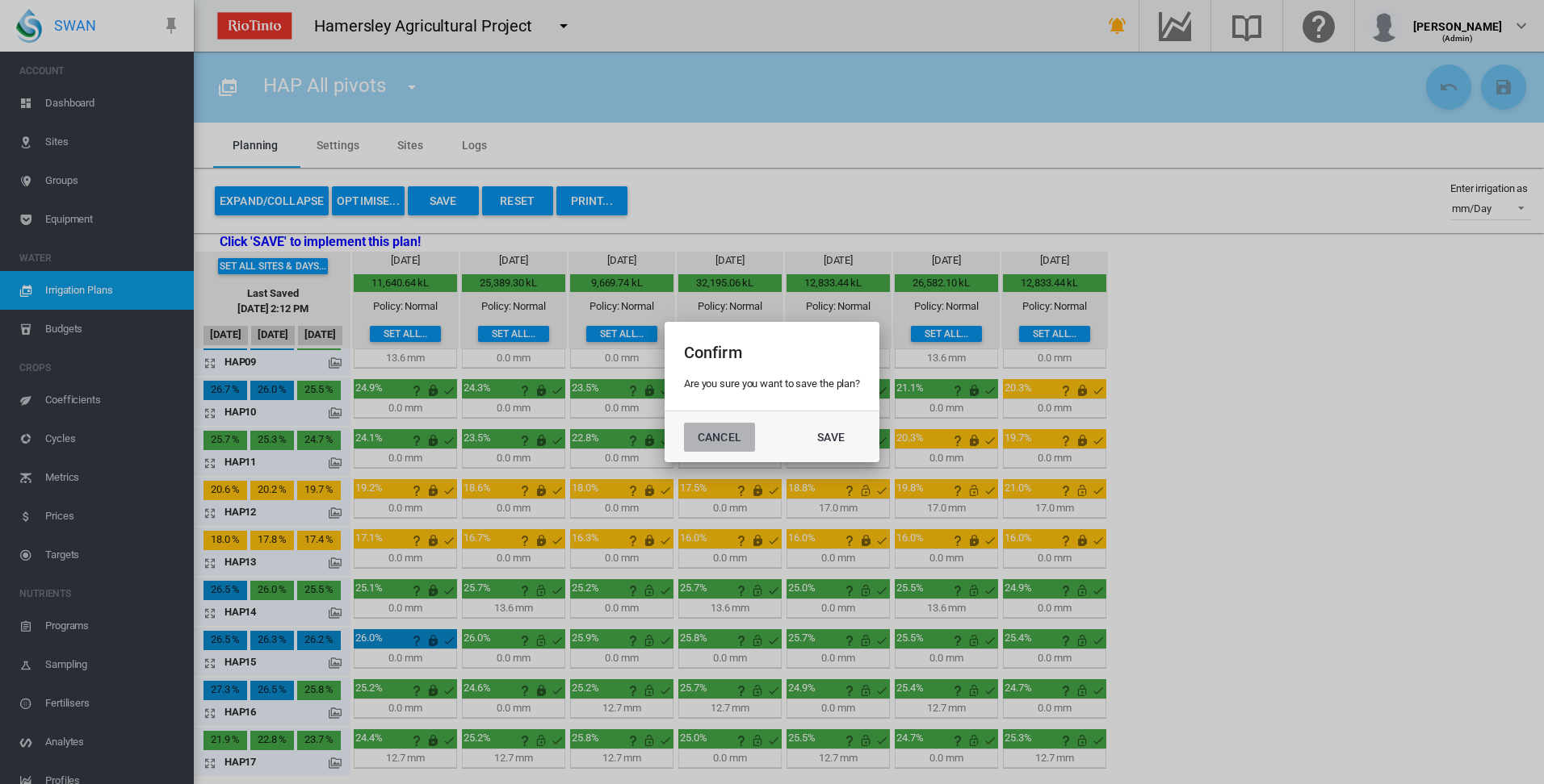
click at [719, 435] on button "Cancel" at bounding box center [719, 436] width 71 height 29
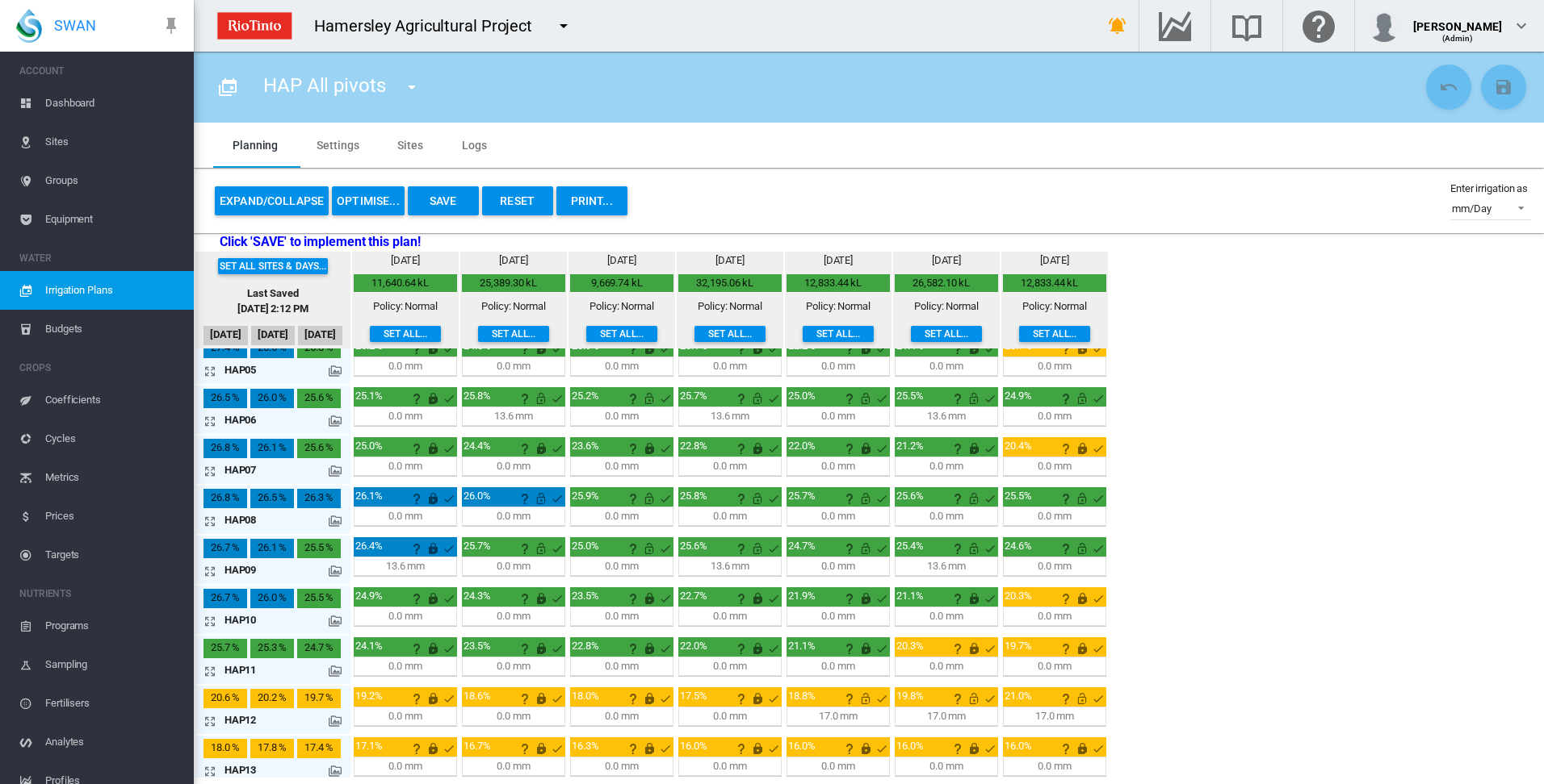
scroll to position [0, 0]
